Goal: Check status: Check status

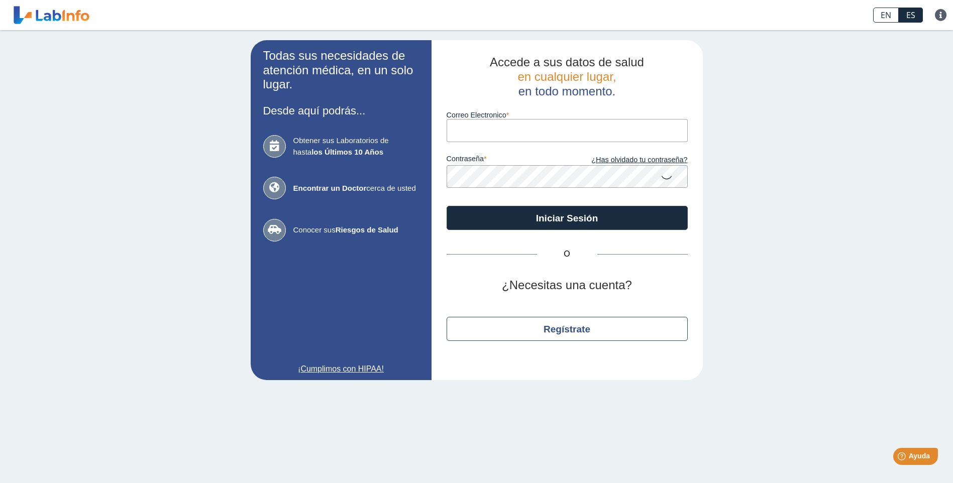
type input "[EMAIL_ADDRESS][DOMAIN_NAME]"
click at [320, 159] on app-login "Todas sus necesidades de atención médica, en un solo lugar. Desde aquí podrás..…" at bounding box center [477, 210] width 452 height 340
click at [0, 142] on html "EN ES Preguntas Frecuentes Política de privacidad EN ES Preguntas Frecuentes Po…" at bounding box center [476, 241] width 953 height 483
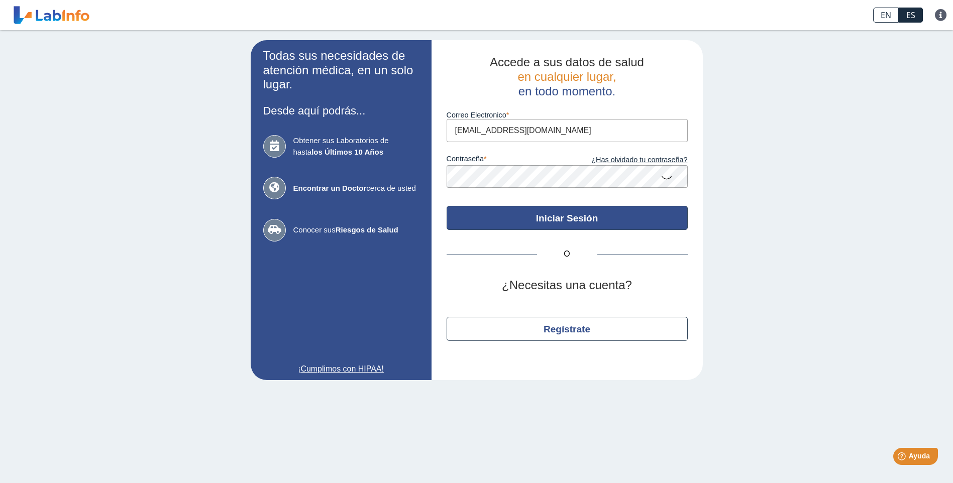
click at [664, 217] on button "Iniciar Sesión" at bounding box center [567, 218] width 241 height 24
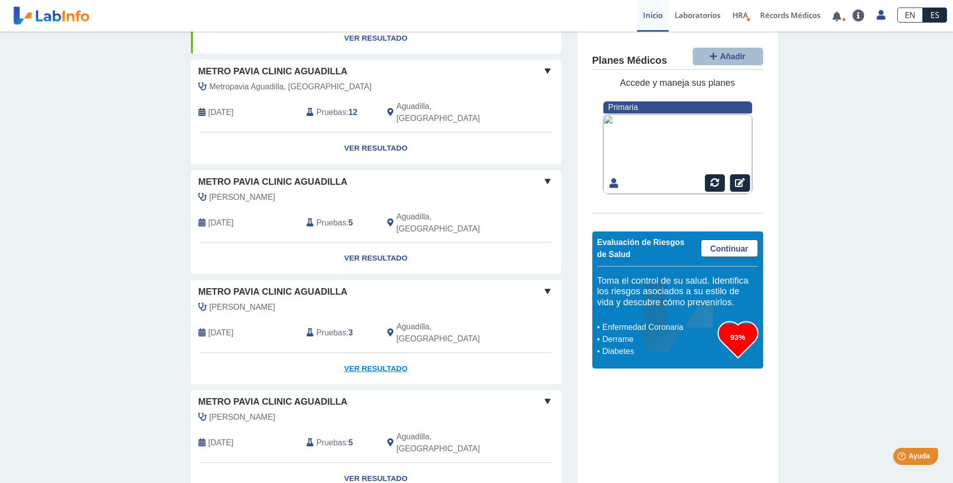
scroll to position [142, 0]
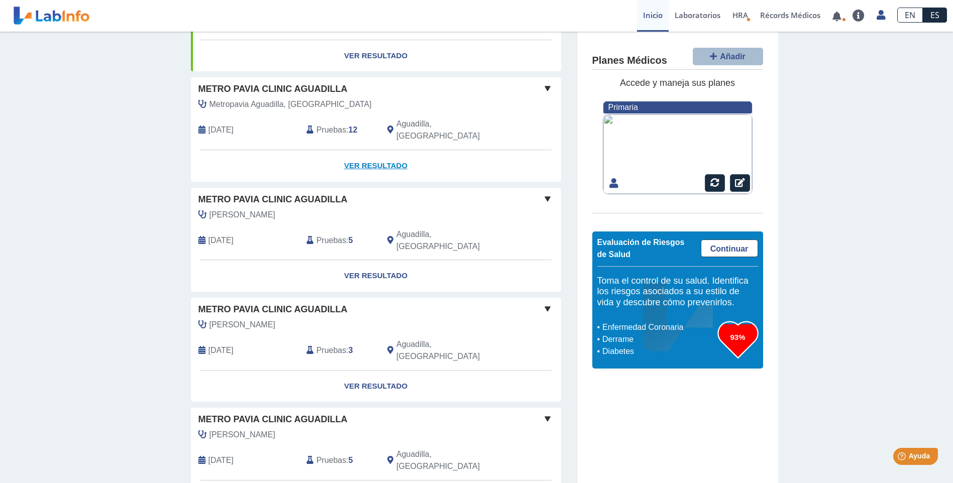
click at [391, 150] on link "Ver Resultado" at bounding box center [376, 166] width 370 height 32
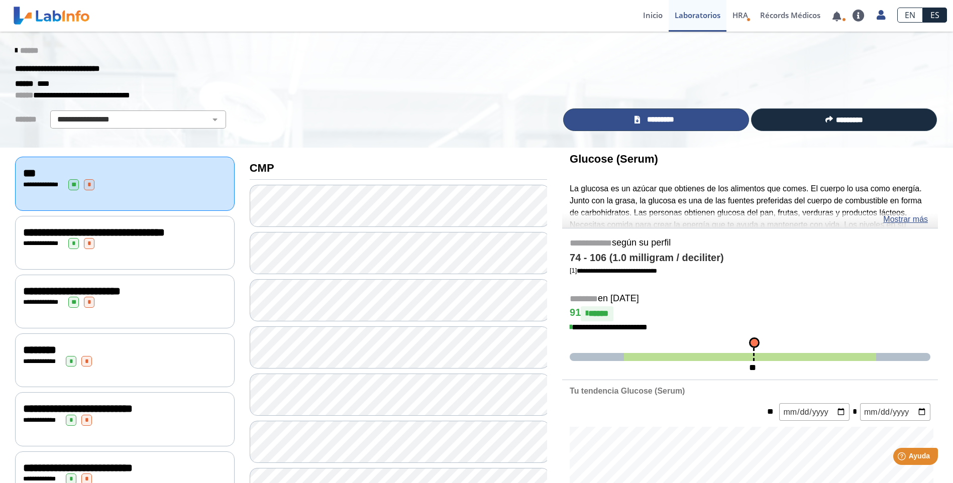
click at [611, 115] on link "*********" at bounding box center [656, 120] width 186 height 23
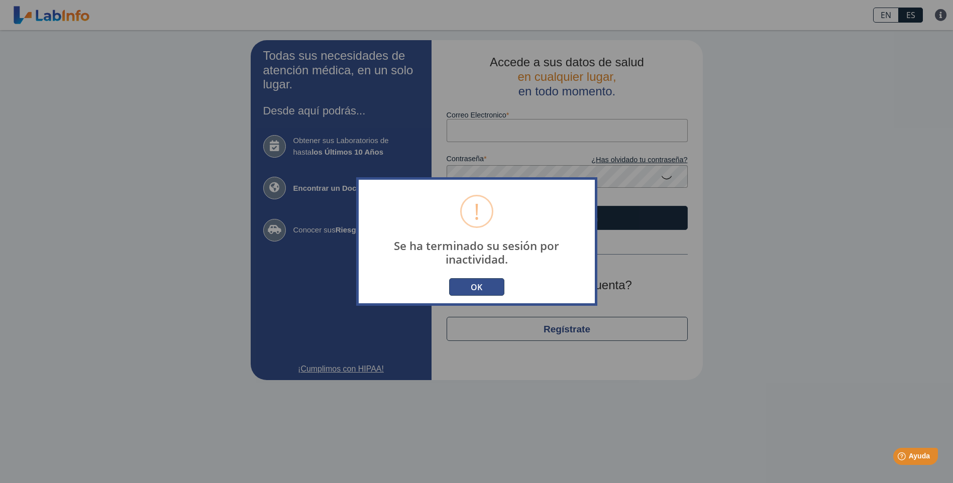
drag, startPoint x: 484, startPoint y: 287, endPoint x: 566, endPoint y: 269, distance: 83.7
click at [484, 287] on button "OK" at bounding box center [476, 287] width 55 height 18
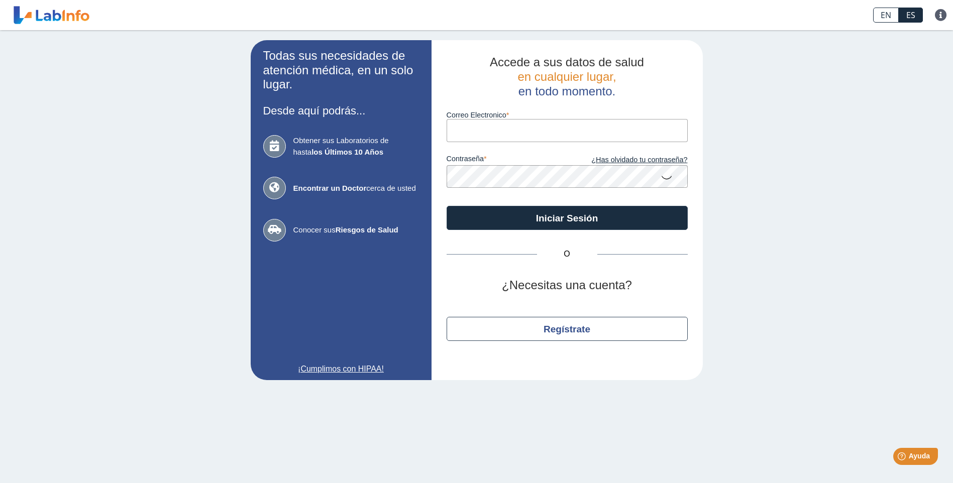
click at [466, 133] on input "Correo Electronico" at bounding box center [567, 130] width 241 height 23
type input "[EMAIL_ADDRESS][DOMAIN_NAME]"
click at [257, 208] on app-login "Todas sus necesidades de atención médica, en un solo lugar. Desde aquí podrás..…" at bounding box center [477, 210] width 452 height 340
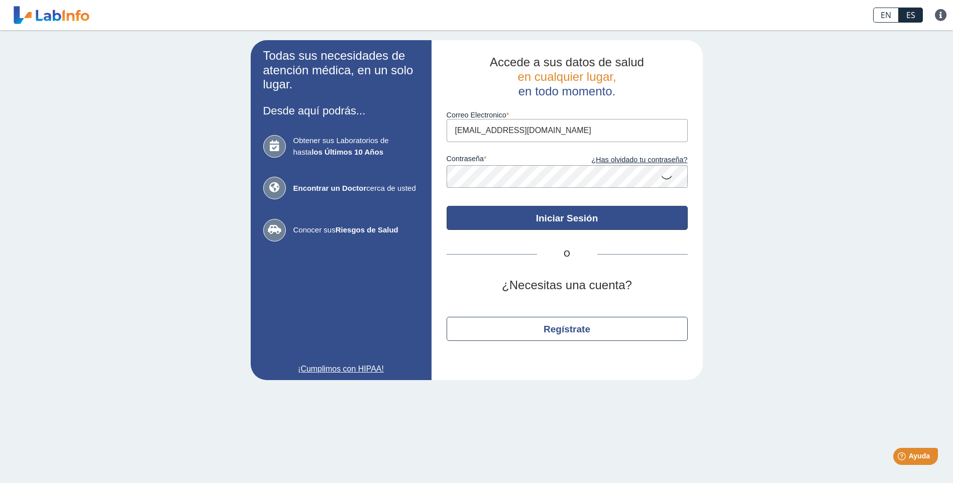
click at [651, 220] on button "Iniciar Sesión" at bounding box center [567, 218] width 241 height 24
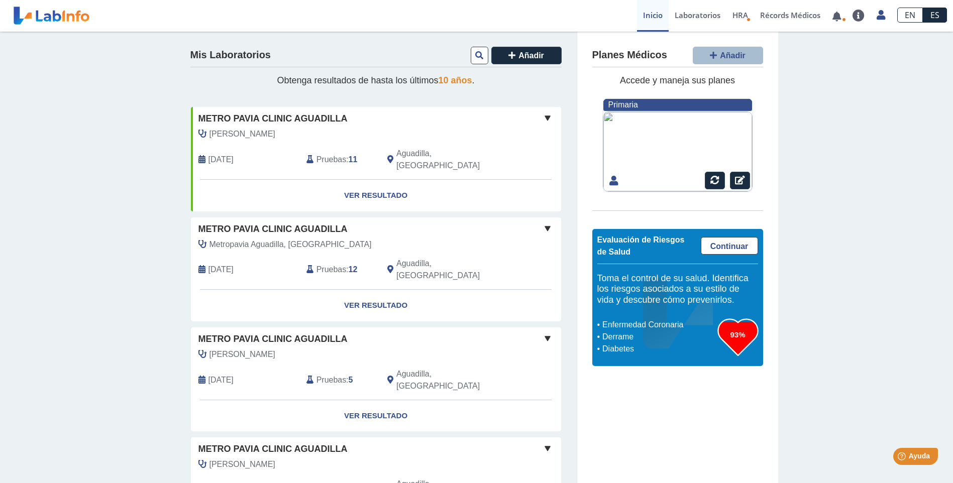
click at [270, 223] on span "Metro Pavia Clinic Aguadilla" at bounding box center [272, 230] width 149 height 14
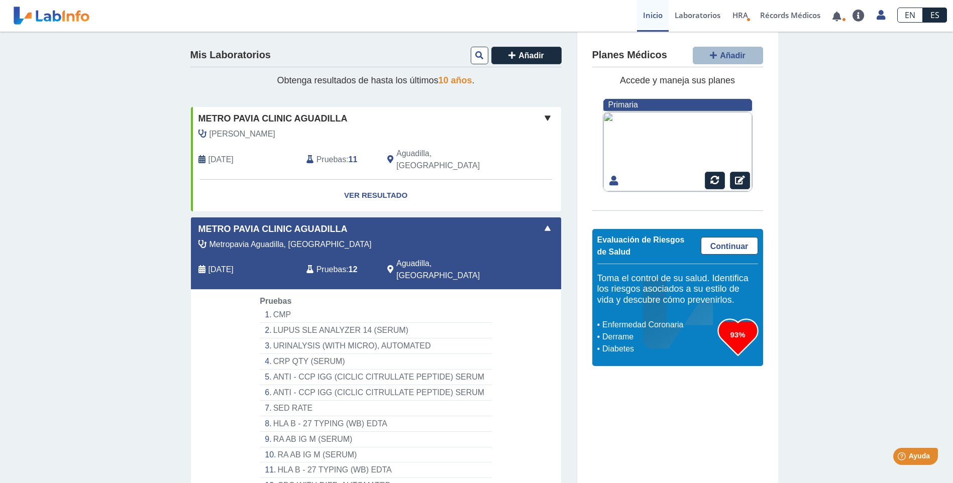
scroll to position [352, 0]
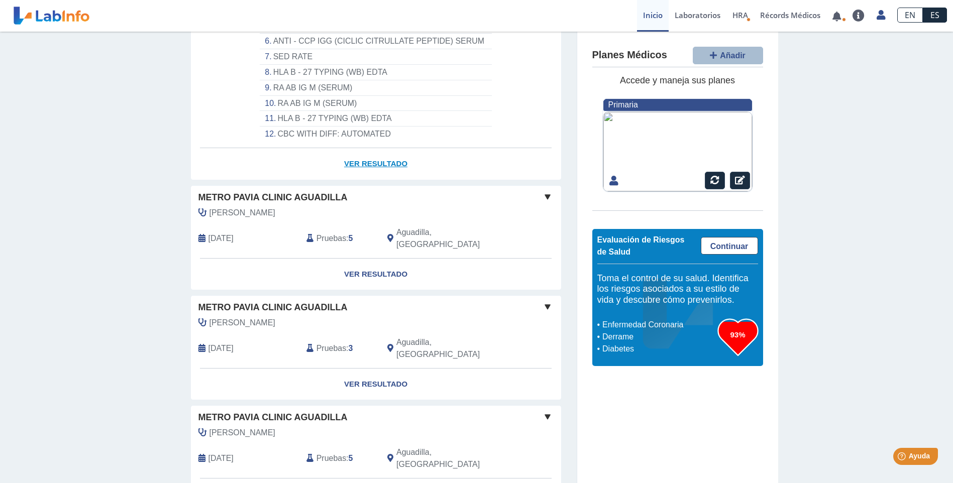
click at [380, 152] on link "Ver Resultado" at bounding box center [376, 164] width 370 height 32
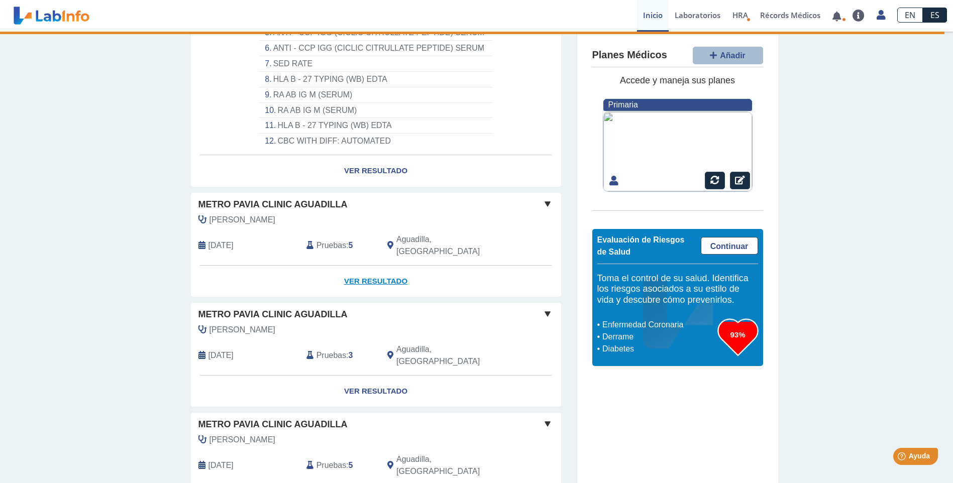
scroll to position [201, 0]
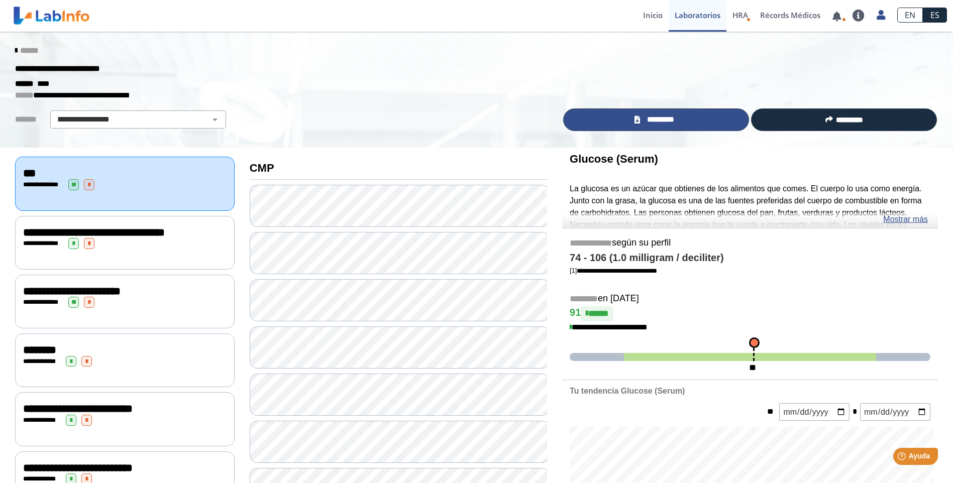
click at [673, 120] on span "*********" at bounding box center [660, 120] width 35 height 12
